Goal: Navigation & Orientation: Understand site structure

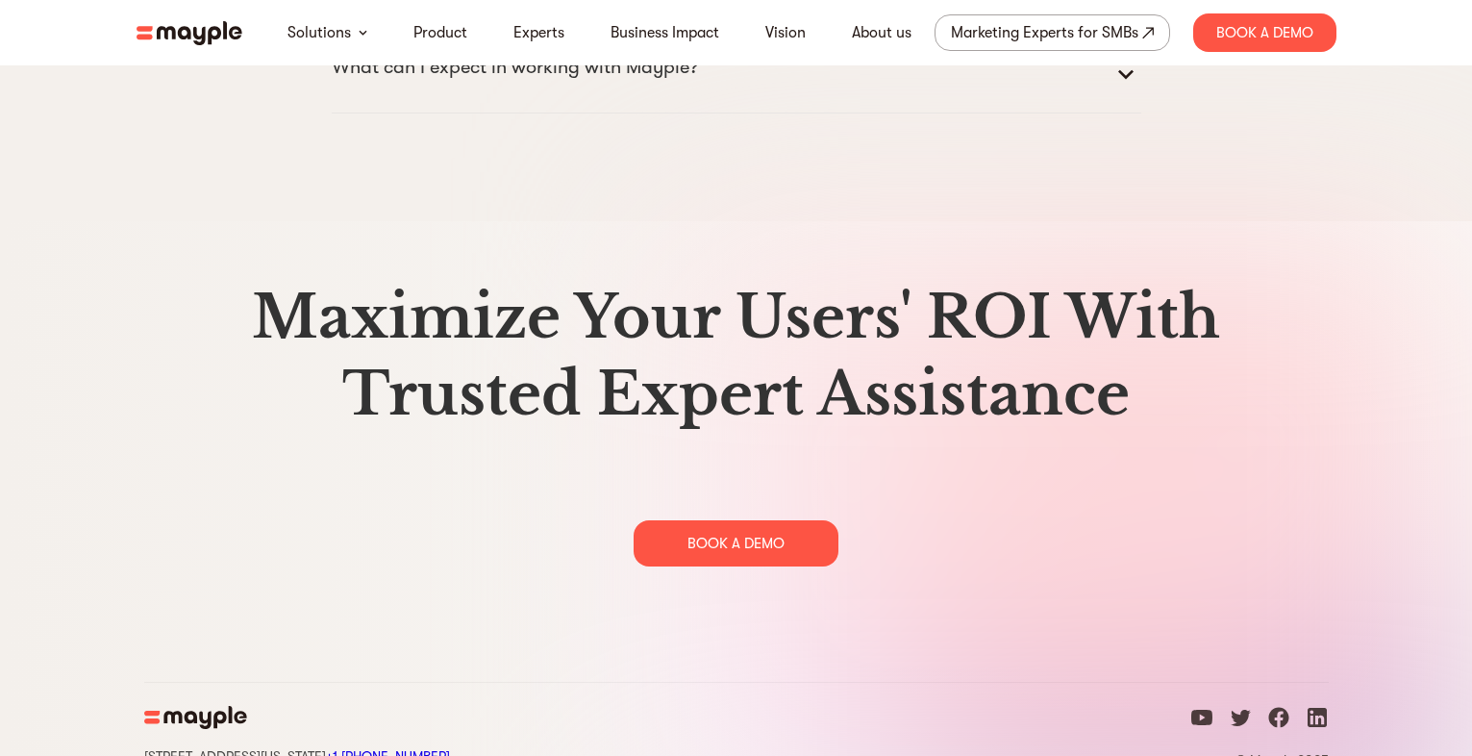
scroll to position [9895, 0]
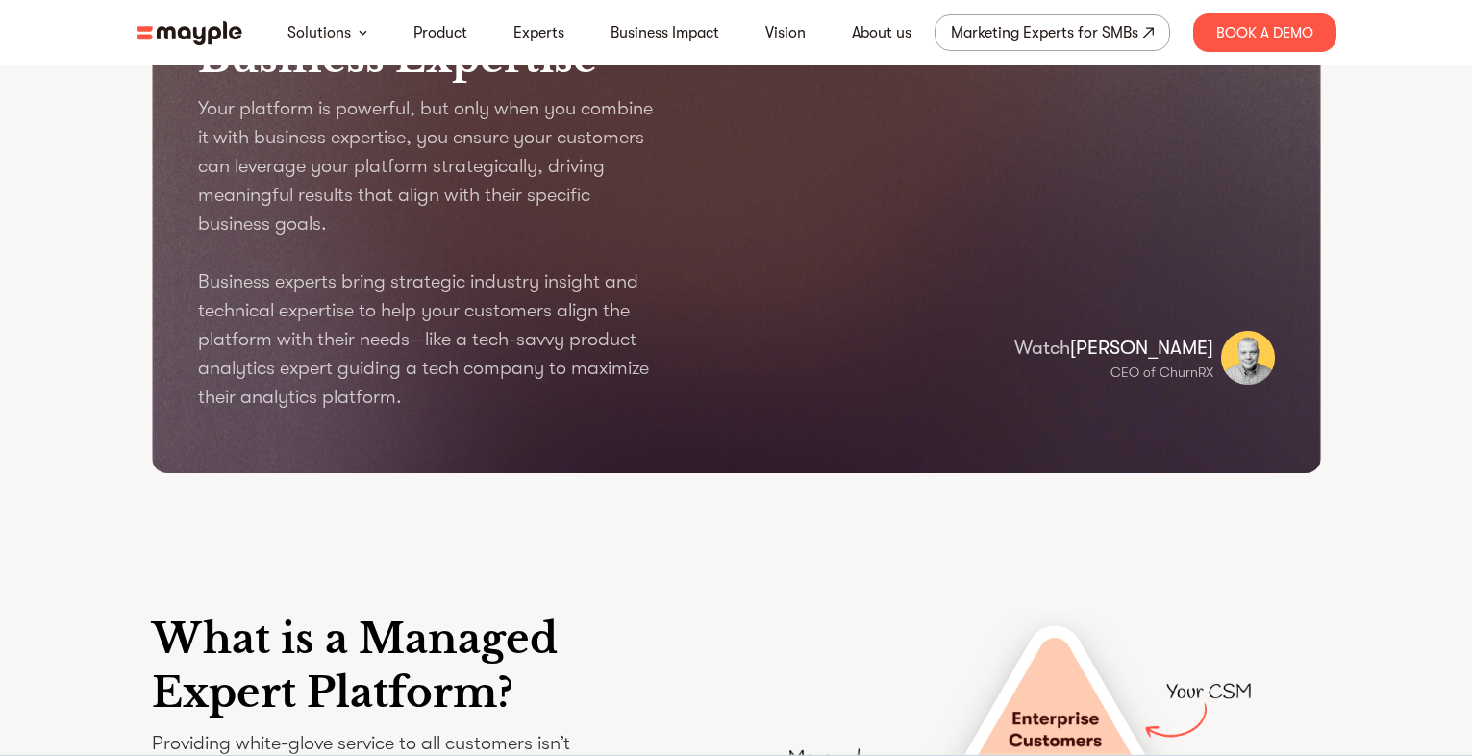
scroll to position [0, 0]
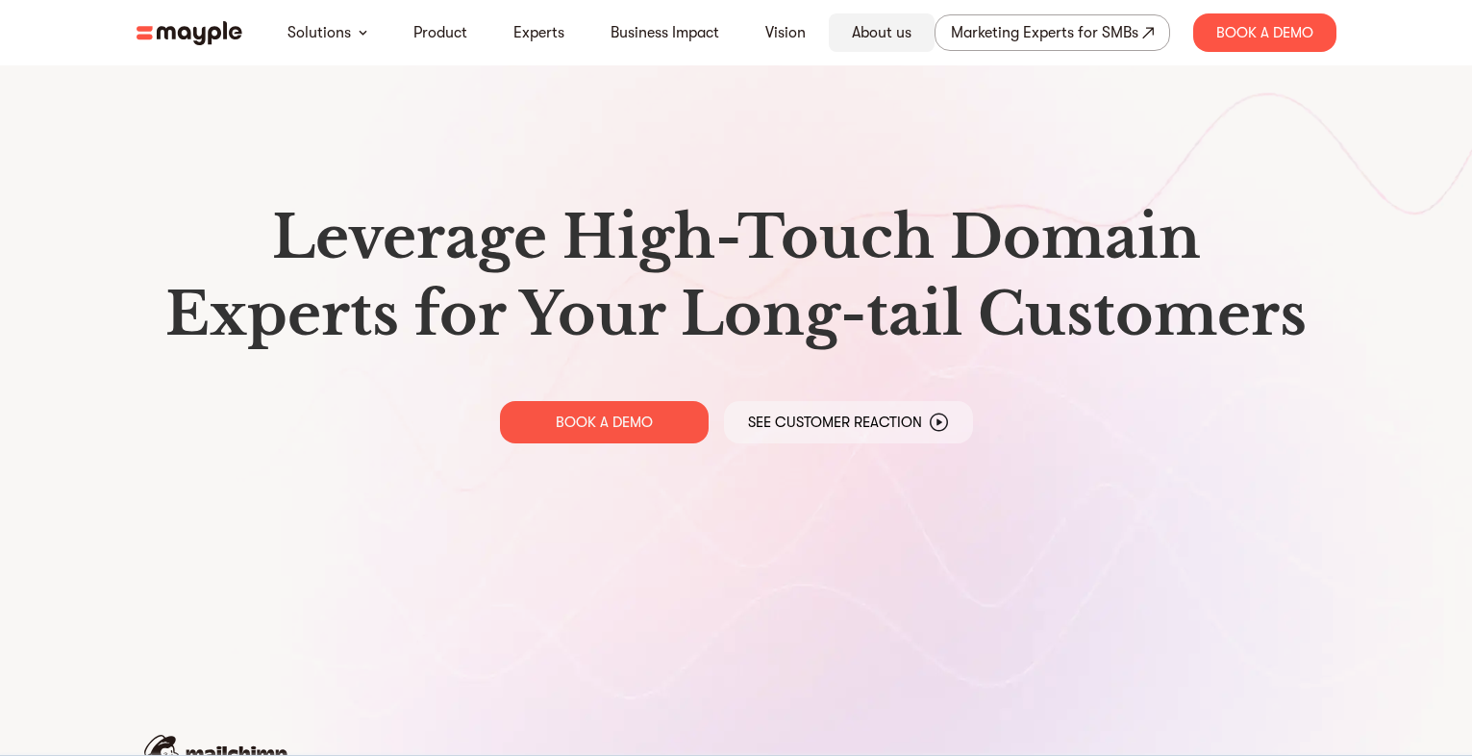
click at [886, 38] on link "About us" at bounding box center [882, 32] width 60 height 23
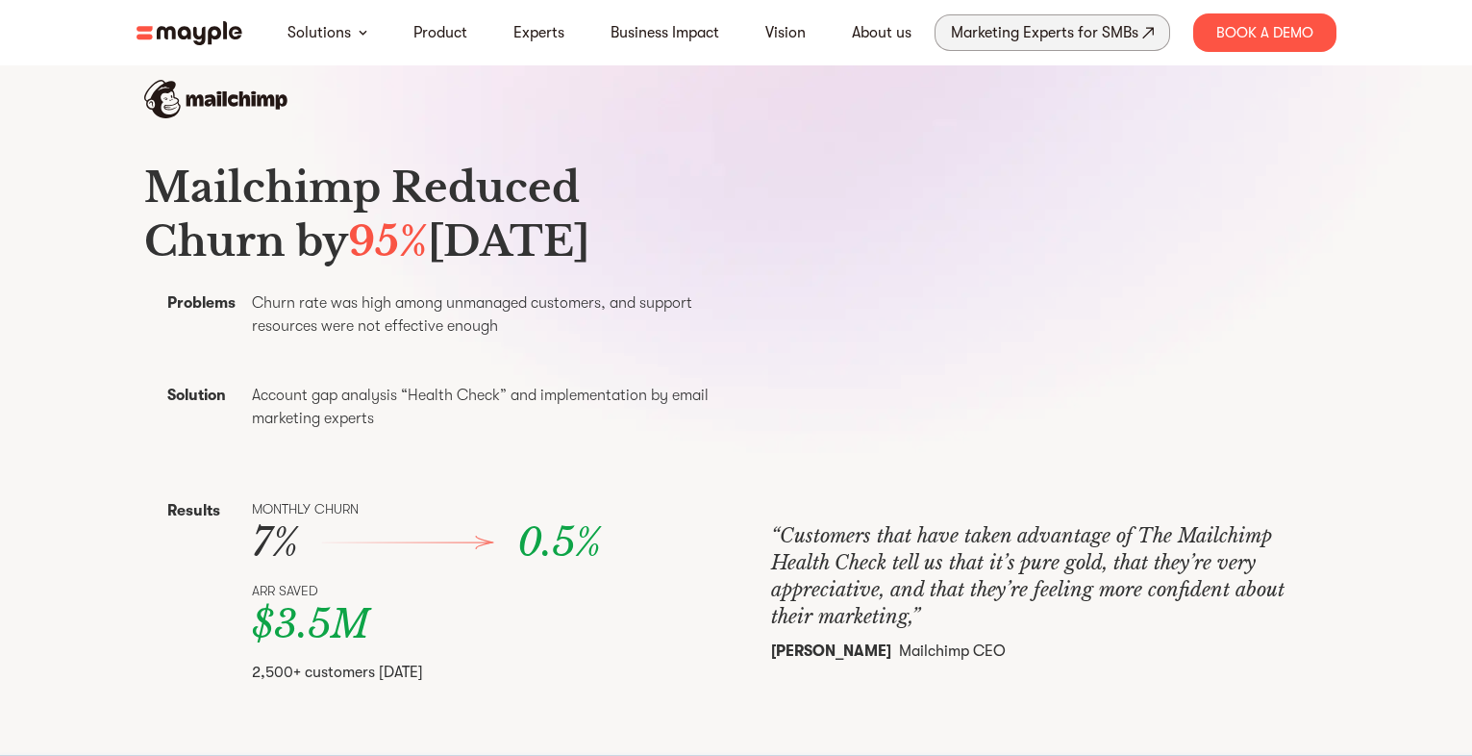
scroll to position [485, 0]
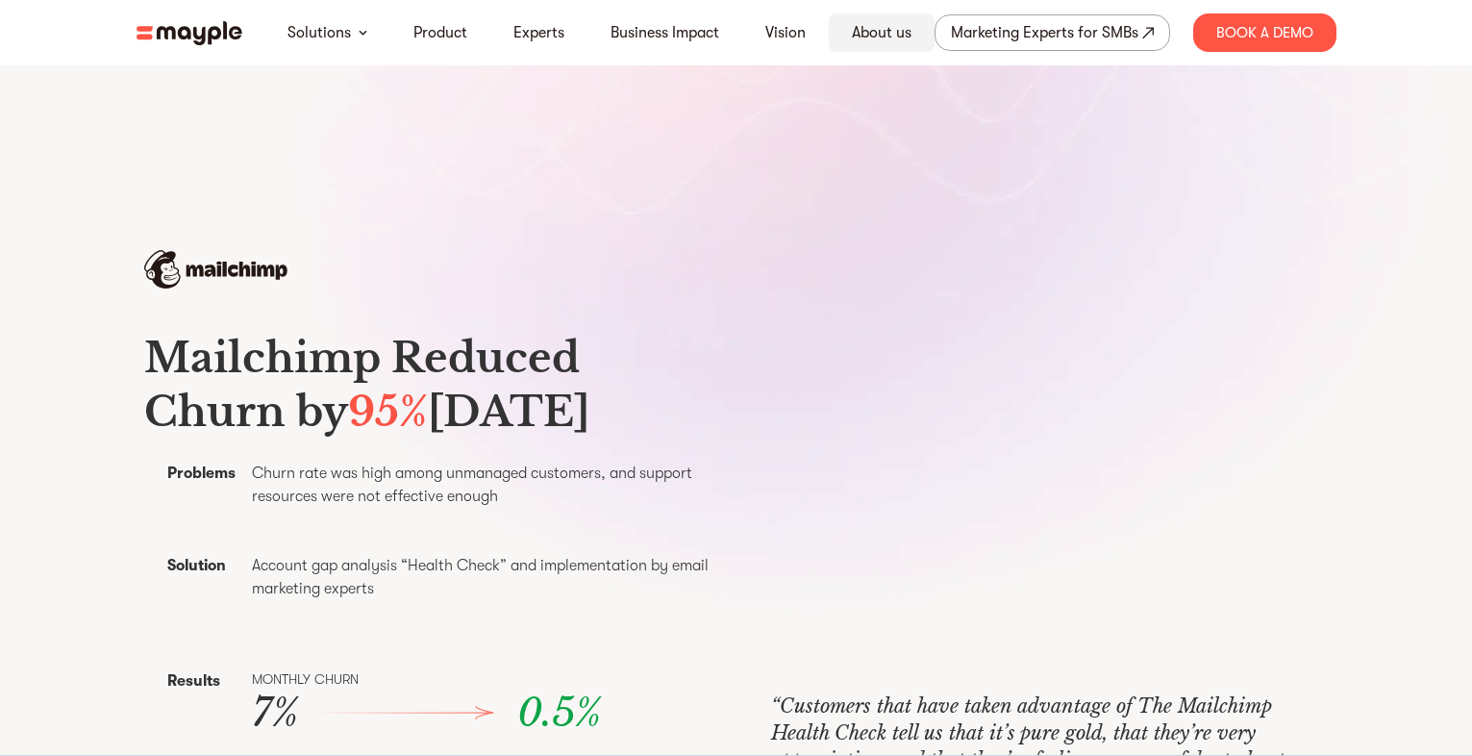
click at [873, 36] on link "About us" at bounding box center [882, 32] width 60 height 23
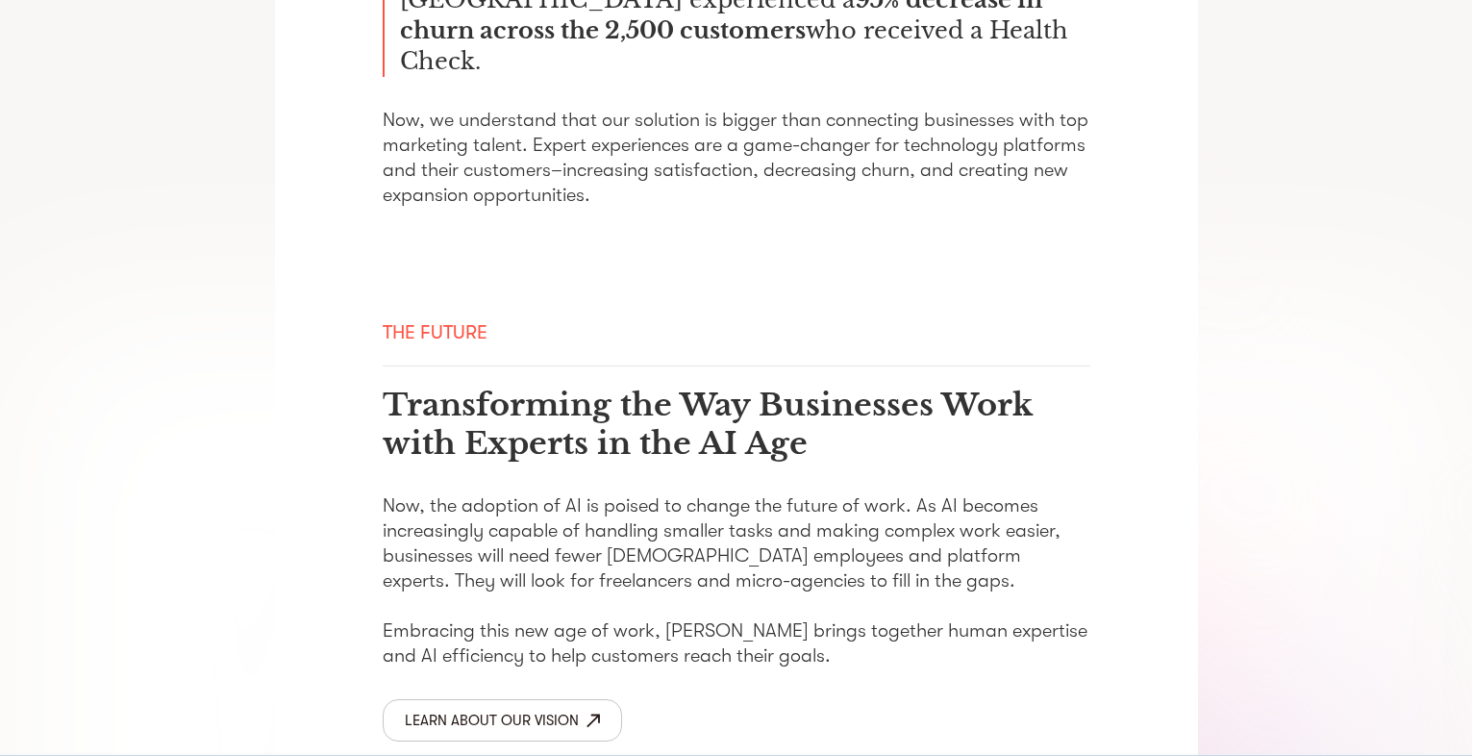
scroll to position [2924, 0]
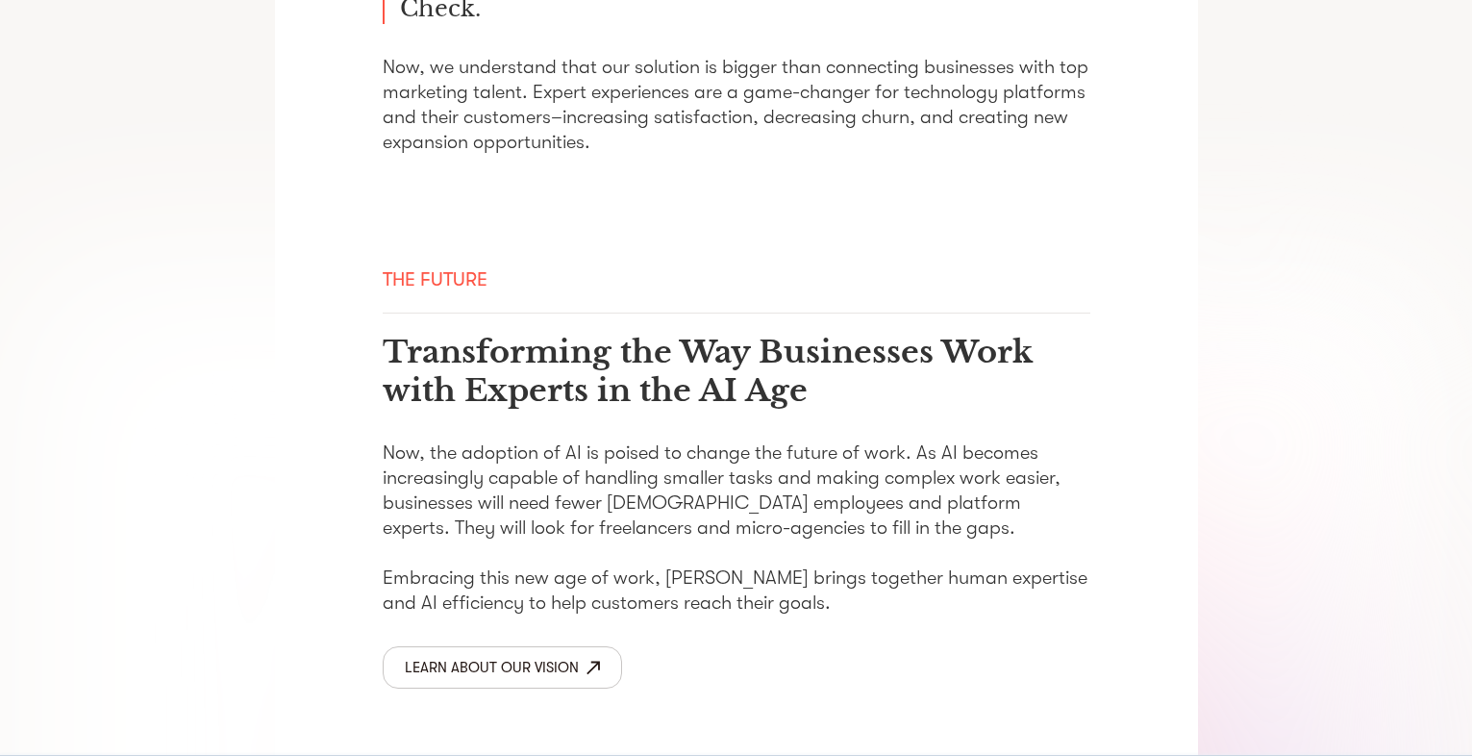
drag, startPoint x: 1486, startPoint y: 109, endPoint x: 1486, endPoint y: 641, distance: 532.7
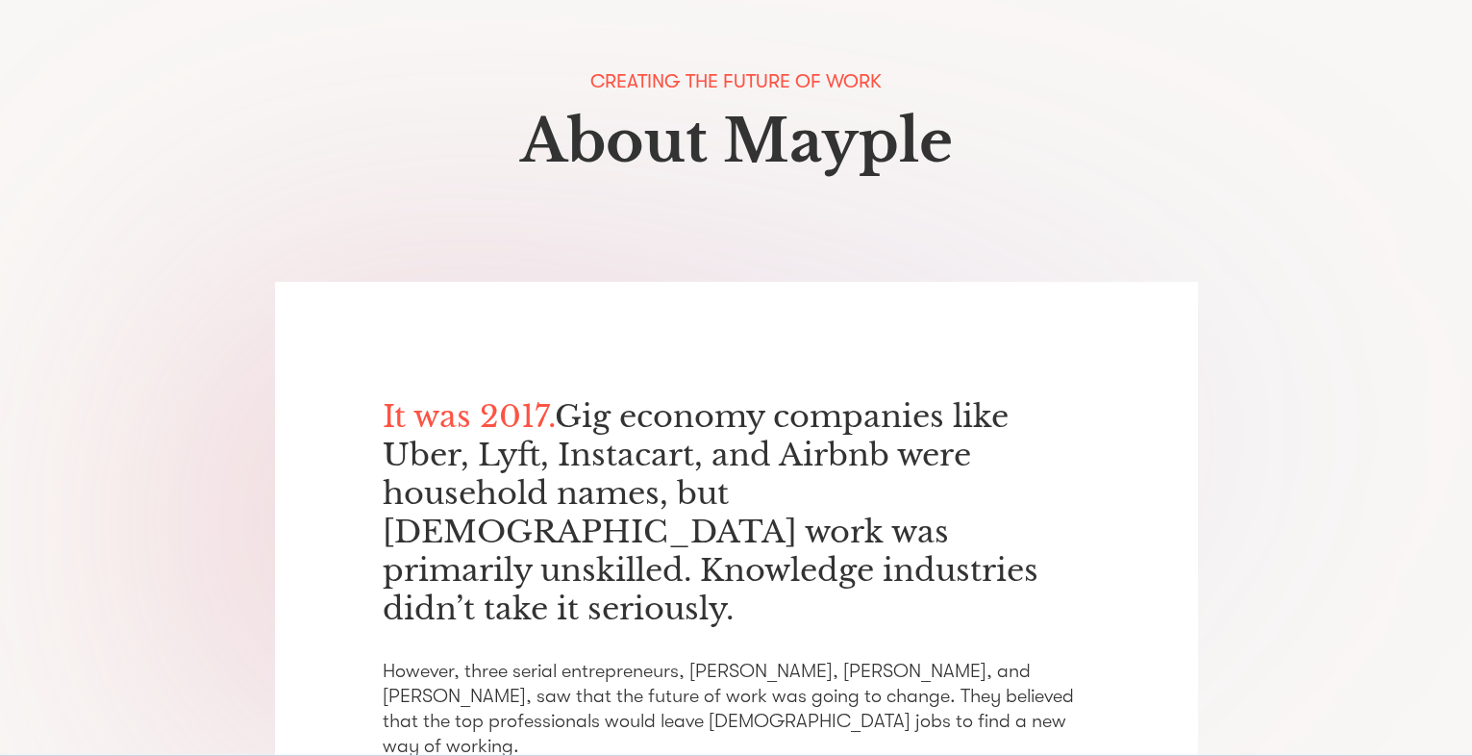
scroll to position [0, 0]
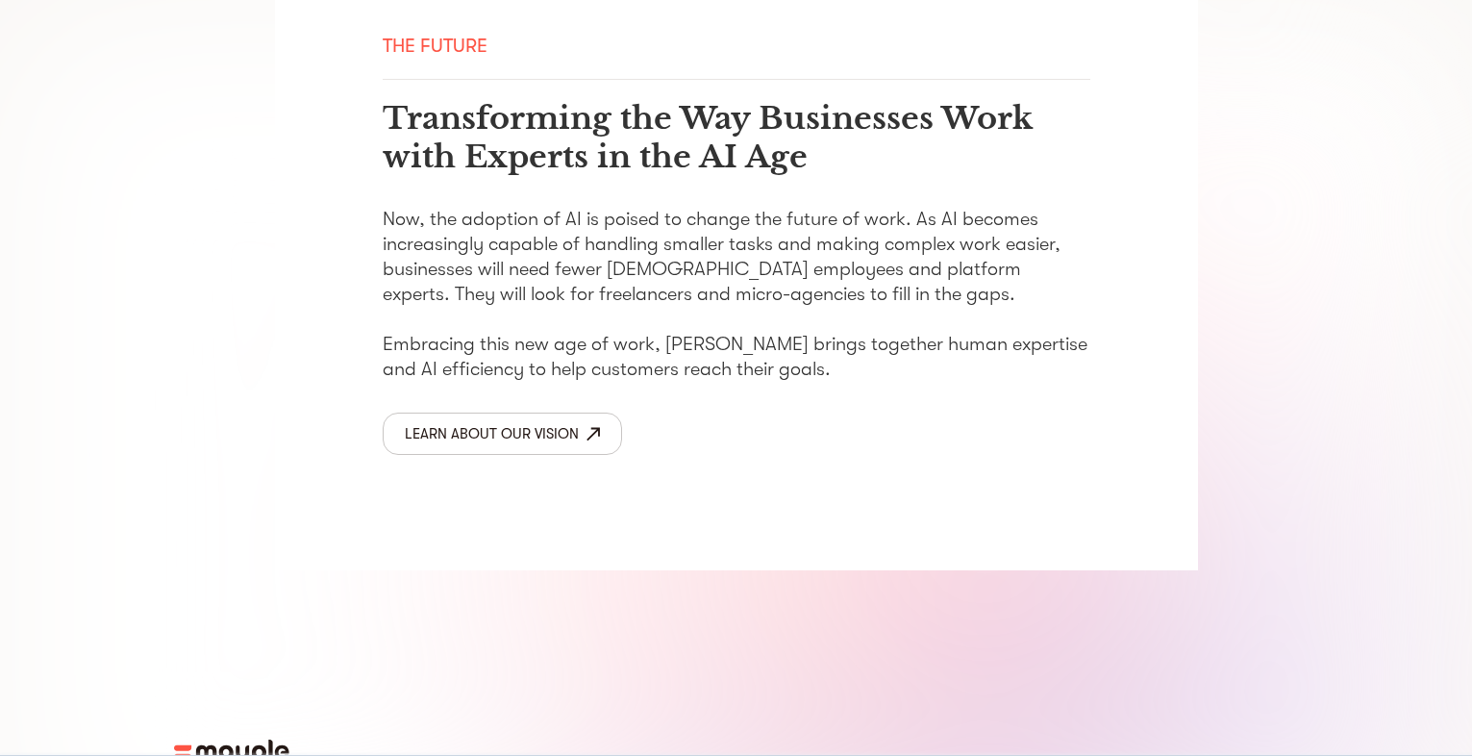
scroll to position [3333, 0]
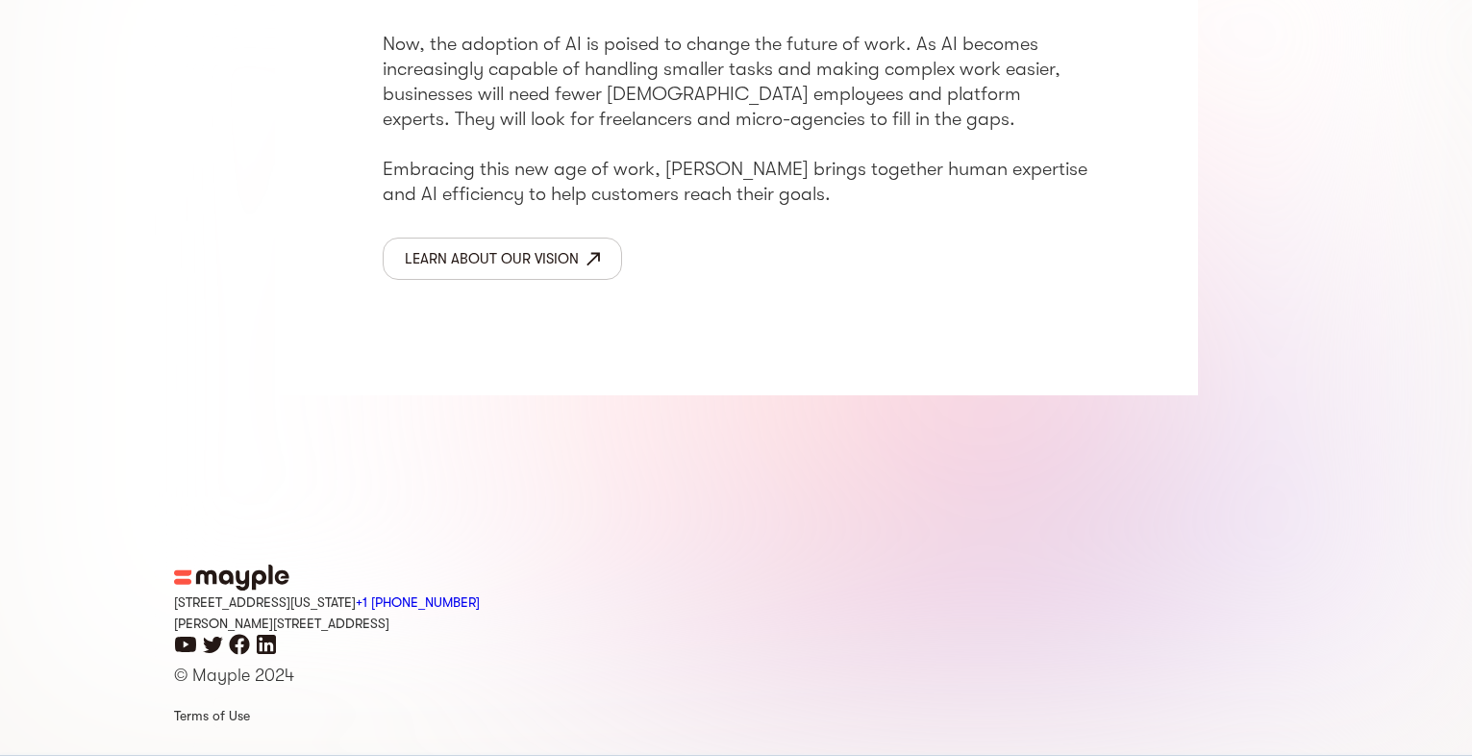
drag, startPoint x: 1486, startPoint y: 227, endPoint x: 1479, endPoint y: 739, distance: 512.5
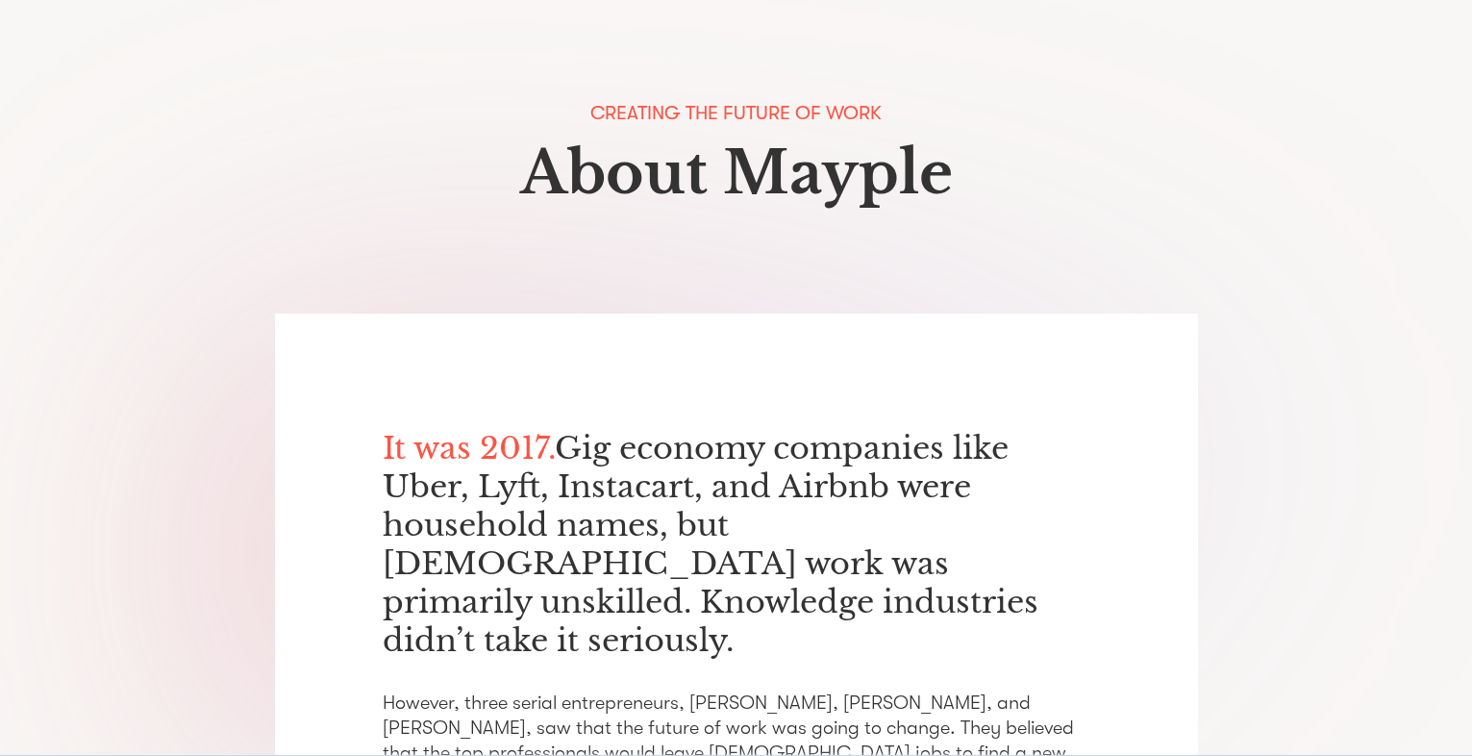
scroll to position [0, 0]
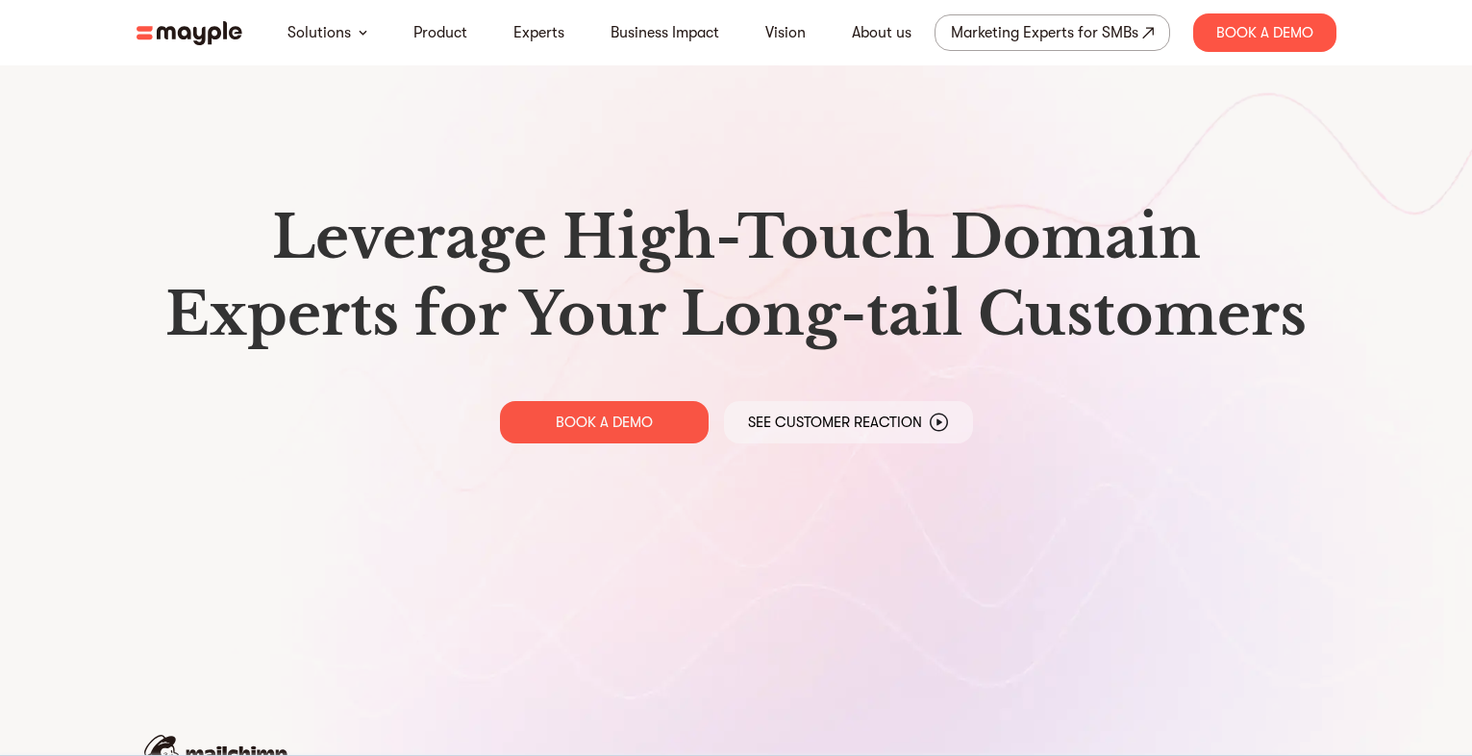
click at [134, 34] on nav "Solutions Product Experts Business Impact Vision About us Marketing Experts for…" at bounding box center [736, 32] width 1231 height 65
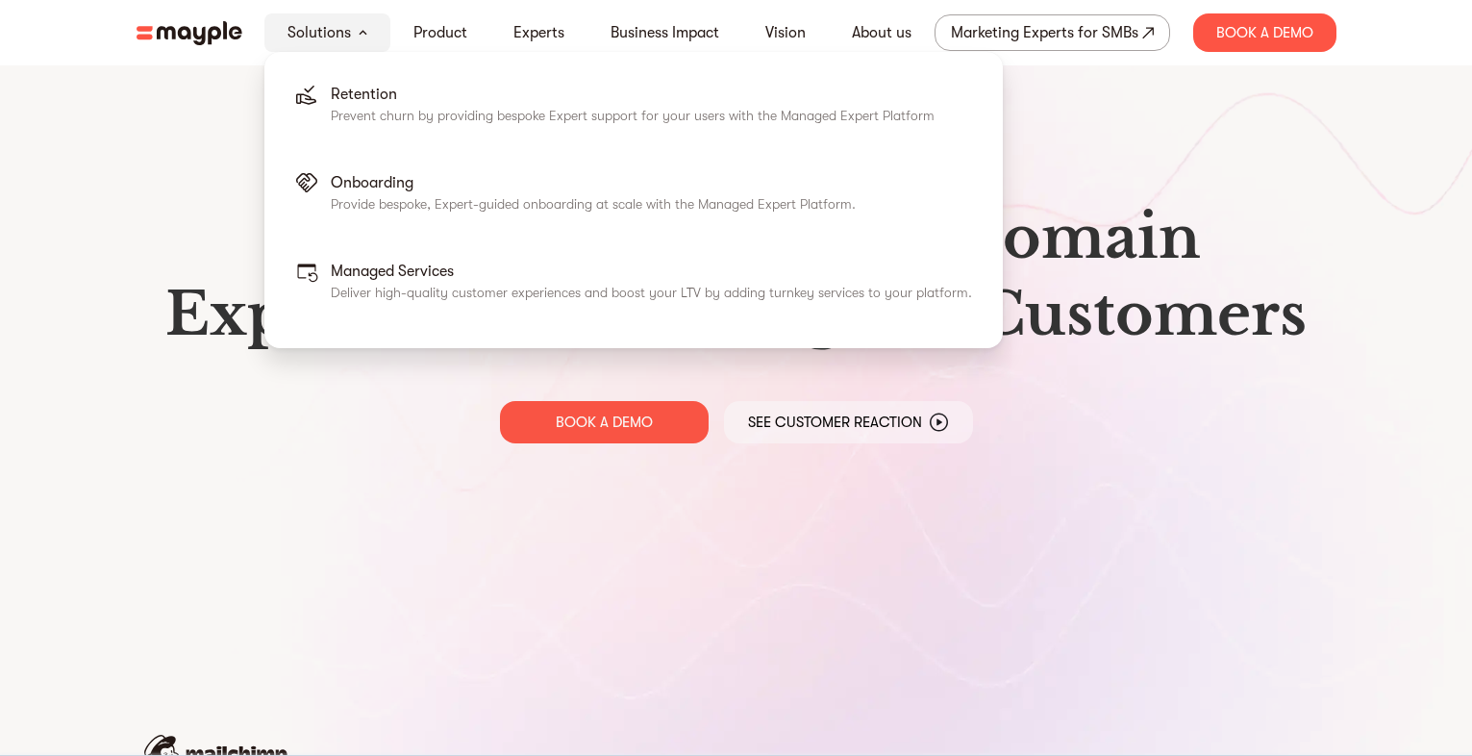
click at [371, 39] on div "Solutions" at bounding box center [327, 32] width 126 height 38
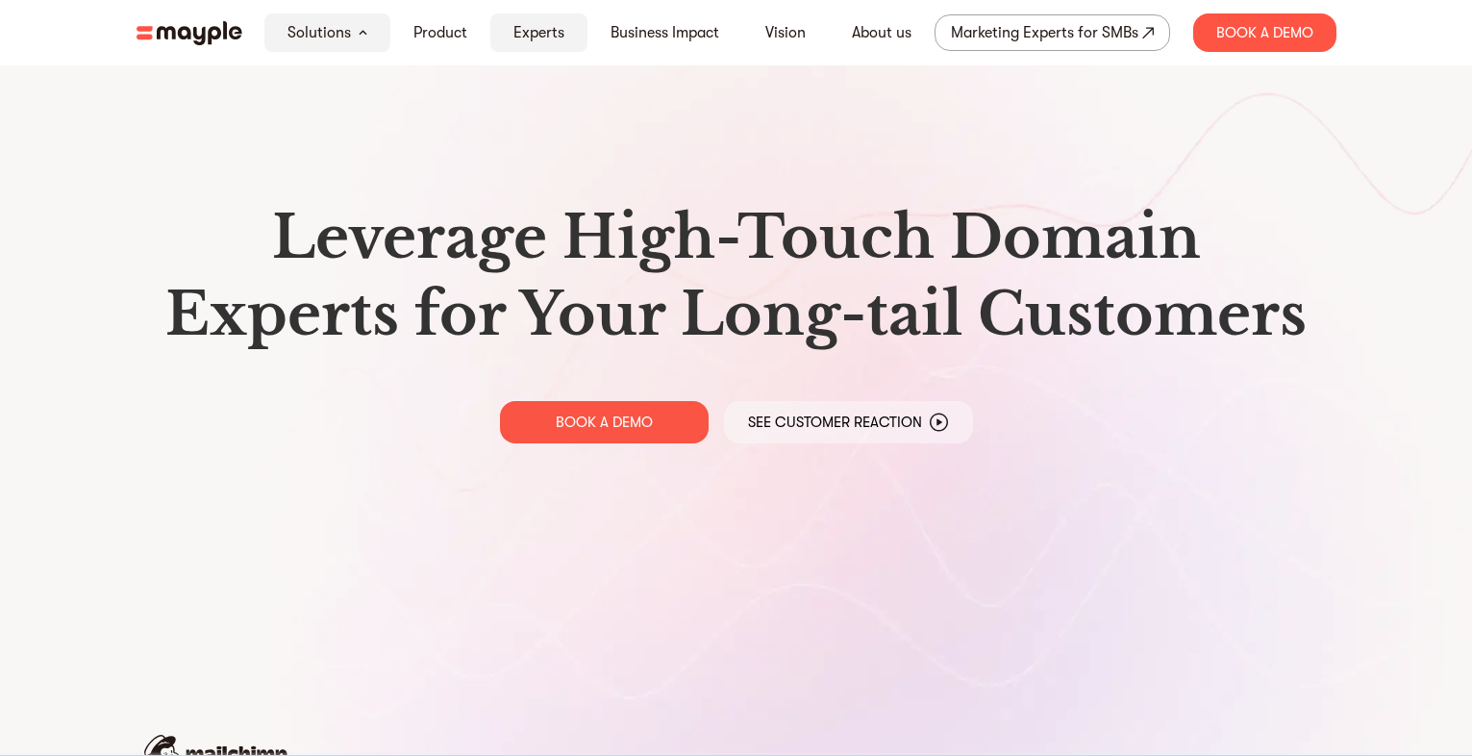
click at [545, 37] on link "Experts" at bounding box center [538, 32] width 51 height 23
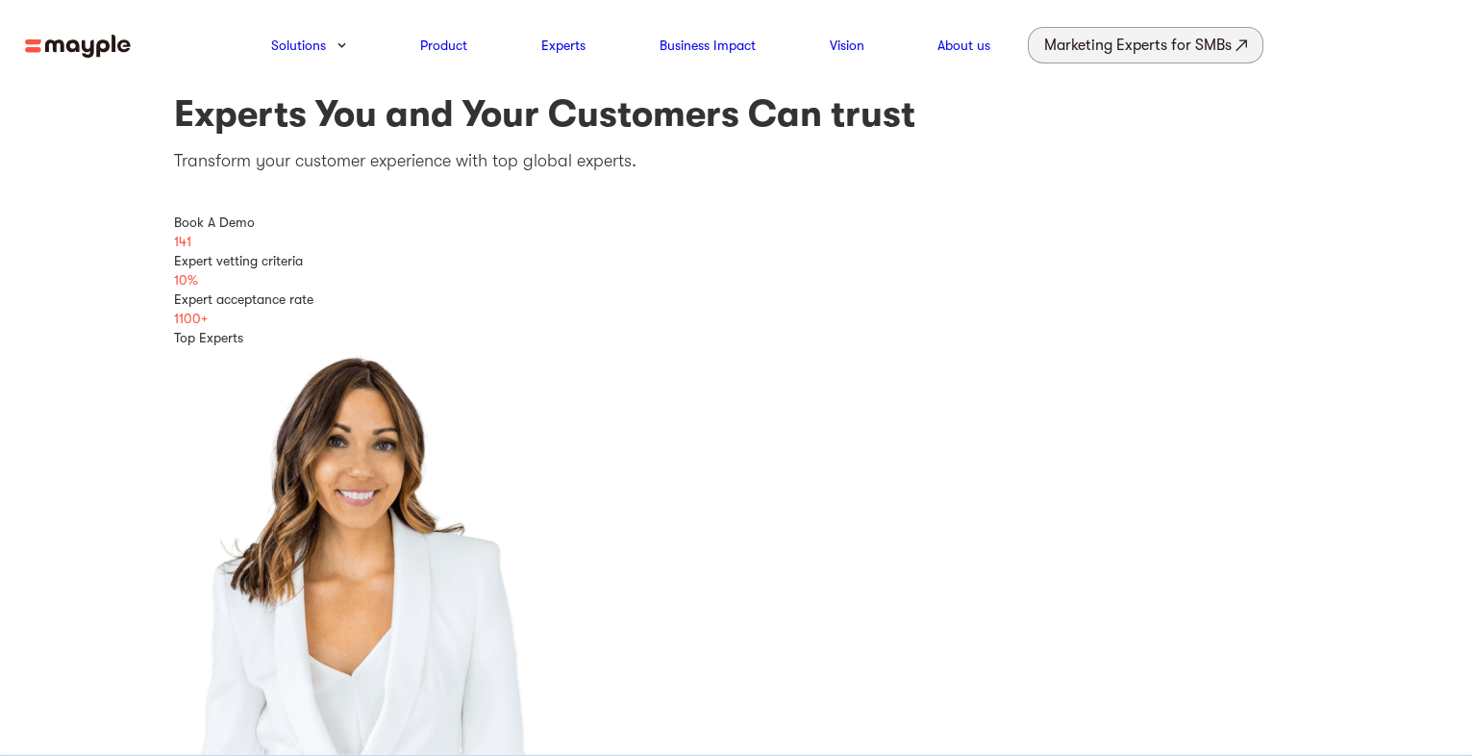
click at [1112, 53] on div "Marketing Experts for SMBs" at bounding box center [1137, 45] width 187 height 27
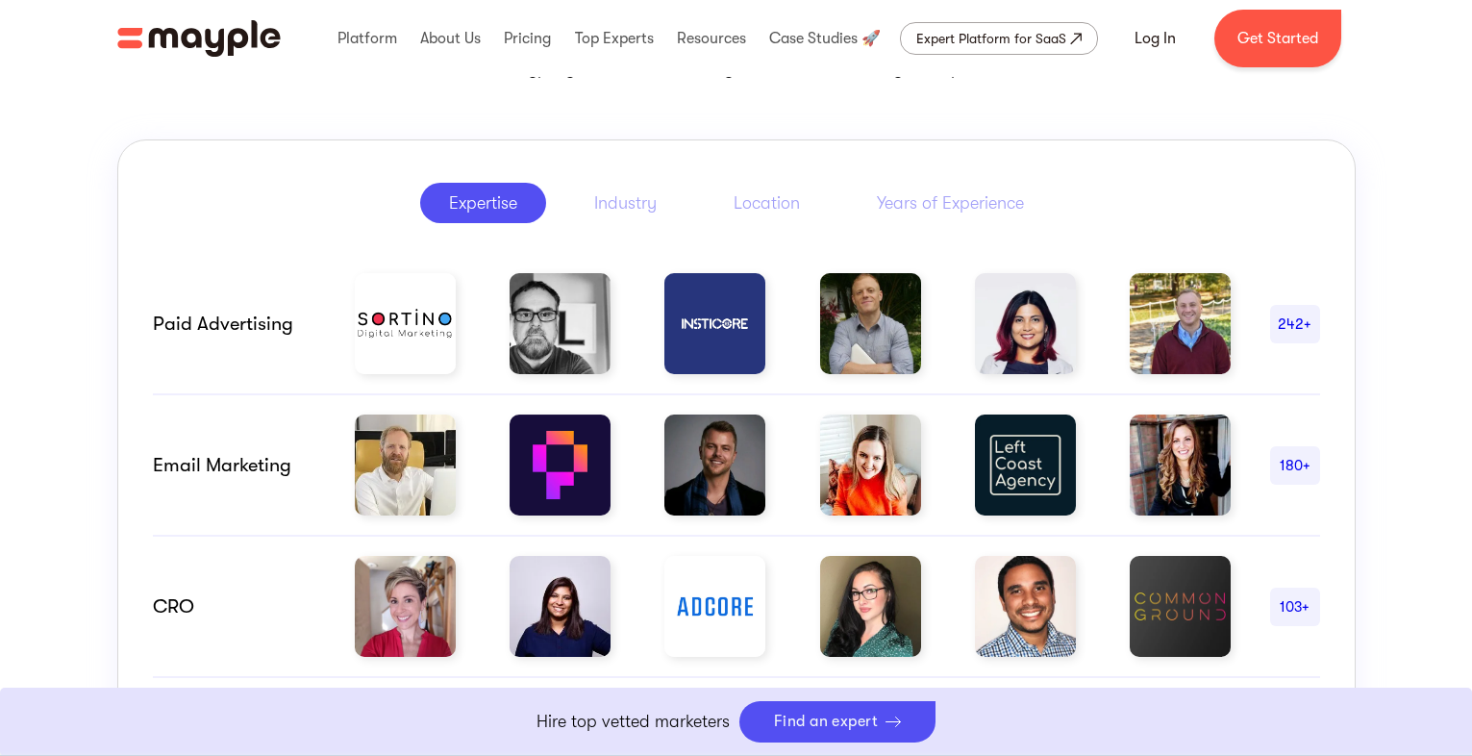
scroll to position [1008, 0]
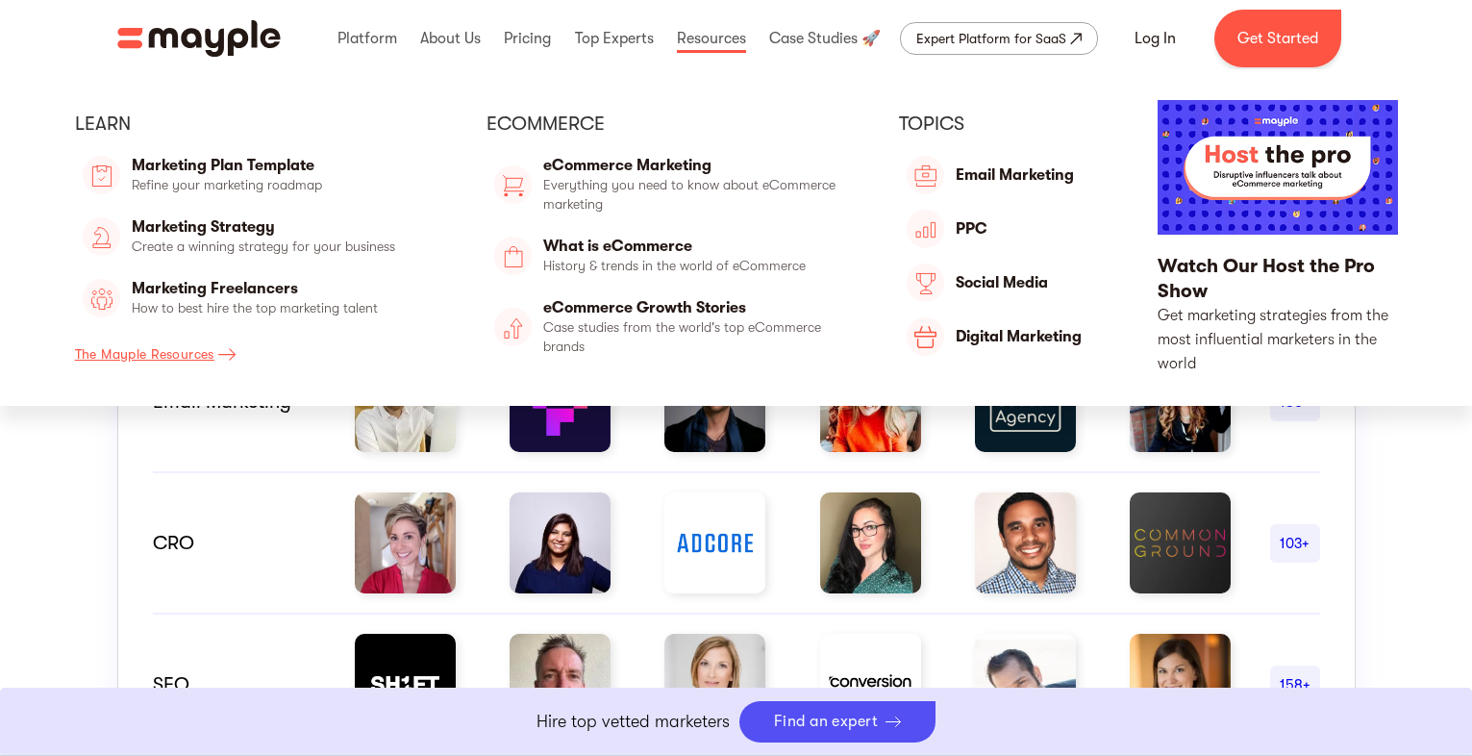
click at [183, 360] on div "The Mayple Resources" at bounding box center [144, 353] width 139 height 23
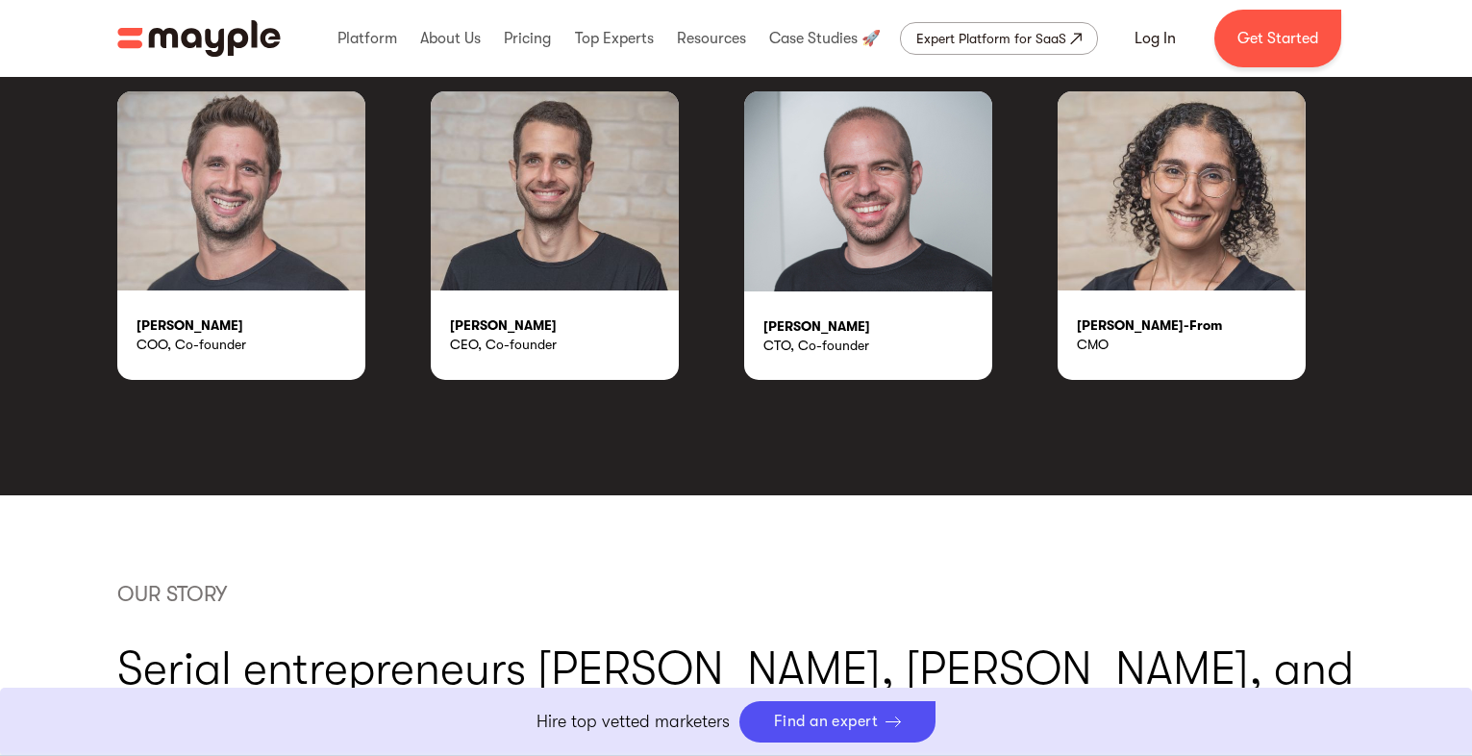
scroll to position [3365, 0]
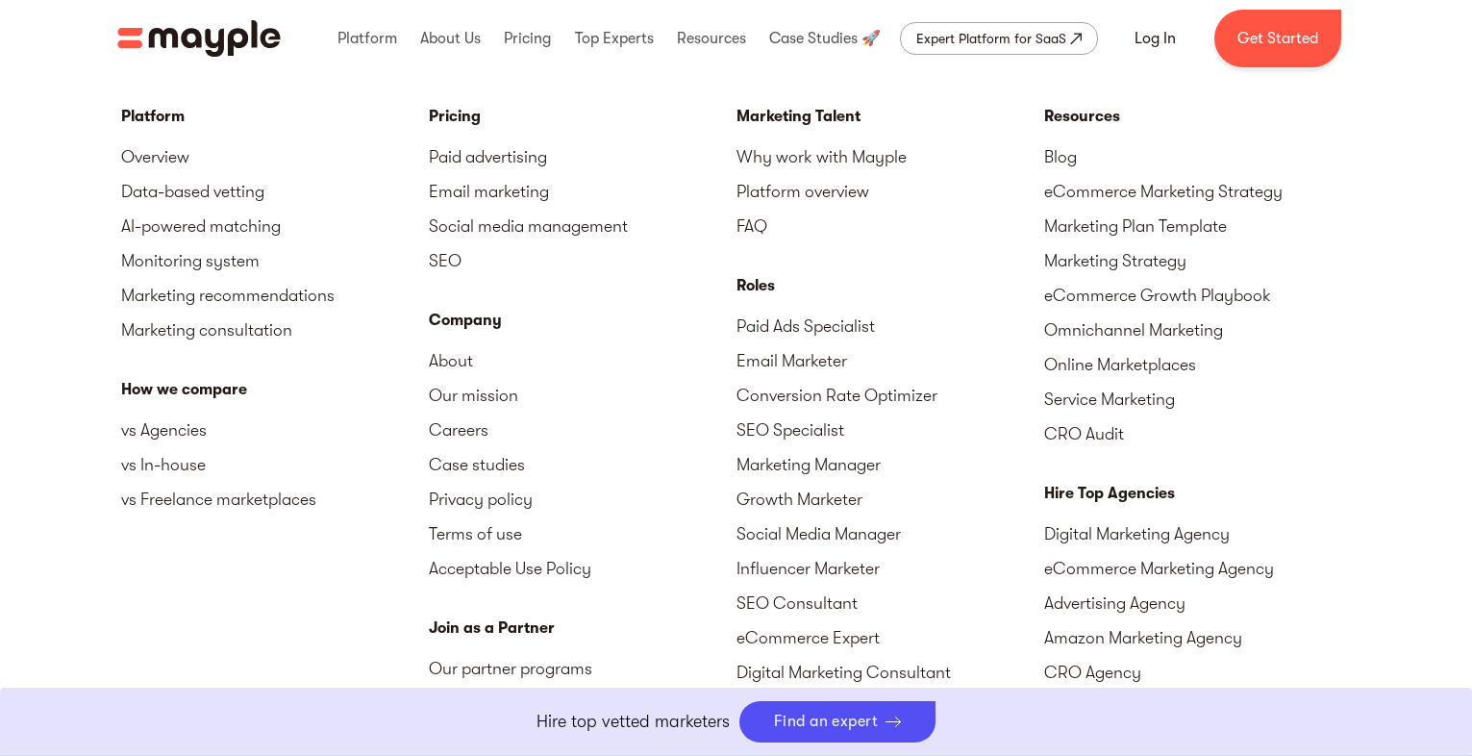
drag, startPoint x: 1486, startPoint y: 57, endPoint x: 1422, endPoint y: 562, distance: 509.7
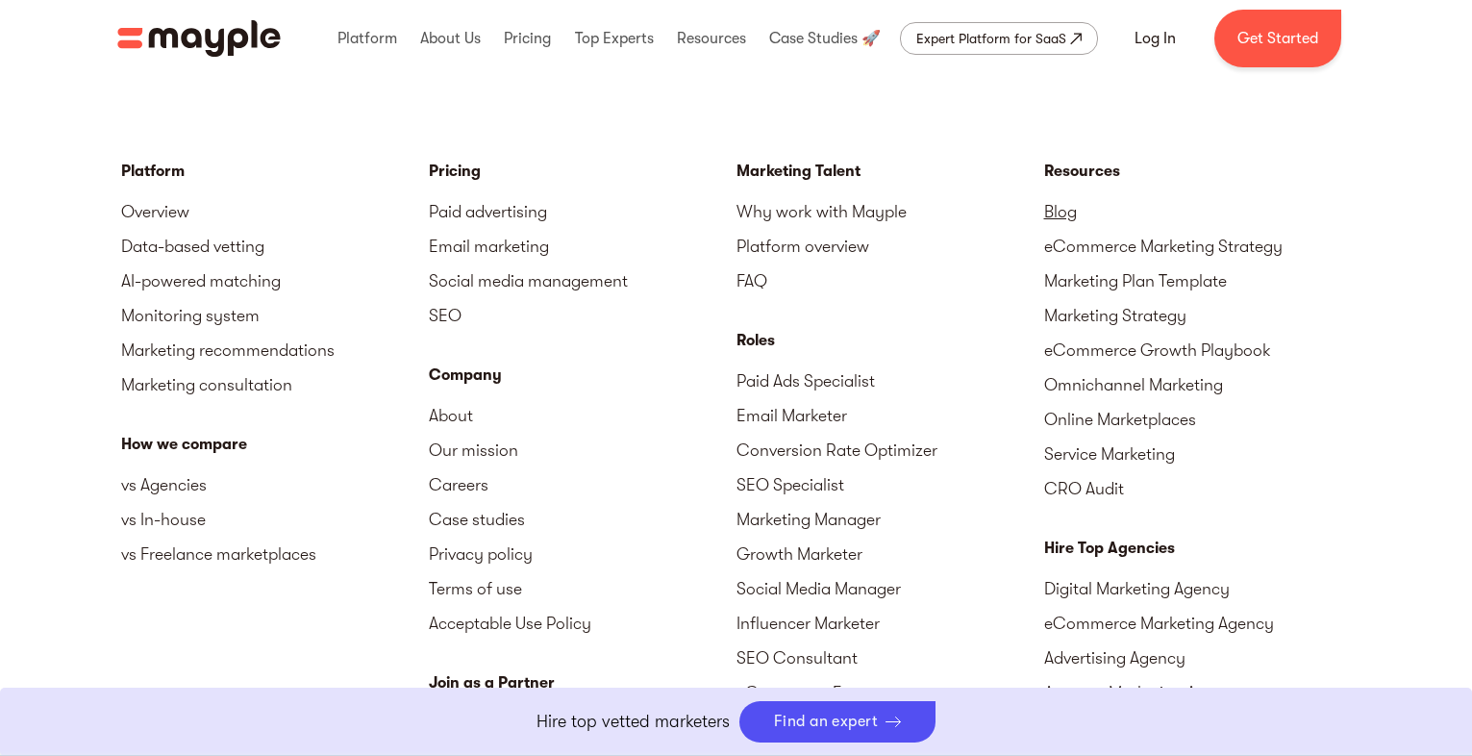
click at [1063, 194] on link "Blog" at bounding box center [1198, 211] width 308 height 35
